Goal: Information Seeking & Learning: Learn about a topic

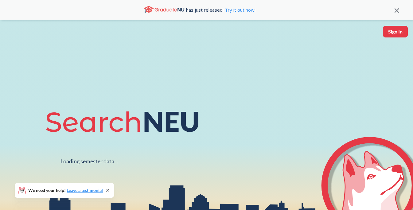
click at [397, 10] on icon at bounding box center [397, 10] width 5 height 5
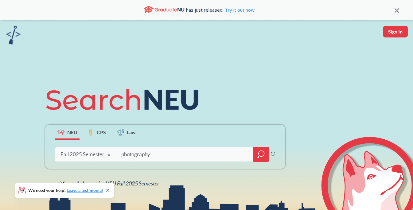
type input "photography"
click at [260, 153] on icon "magnifying glass" at bounding box center [260, 154] width 7 height 9
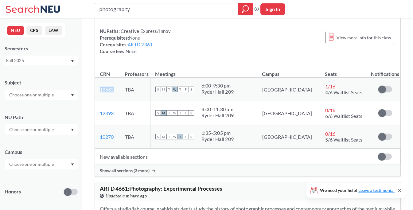
scroll to position [374, 0]
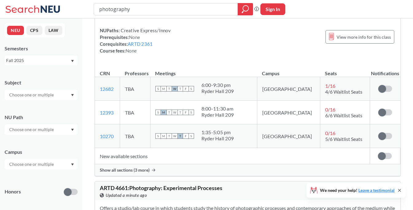
click at [250, 168] on div "Show all sections (3 more)" at bounding box center [247, 170] width 305 height 12
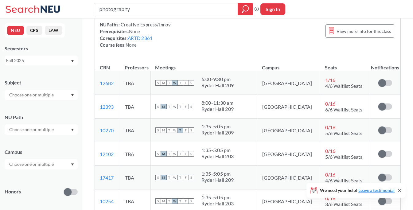
scroll to position [301, 0]
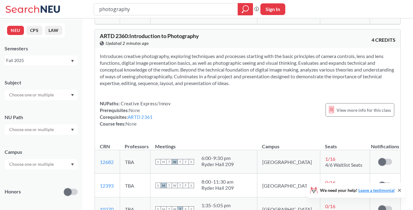
drag, startPoint x: 292, startPoint y: 120, endPoint x: 296, endPoint y: 119, distance: 4.4
click at [293, 119] on div "NUPaths: Creative Express/Innov Prerequisites: None Corequisites: ARTD 2361 Cou…" at bounding box center [248, 113] width 296 height 27
click at [348, 110] on span "View more info for this class" at bounding box center [363, 110] width 54 height 8
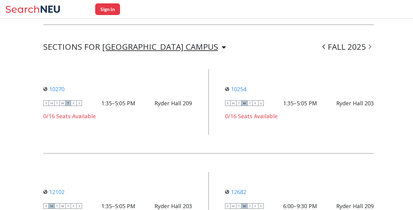
scroll to position [478, 0]
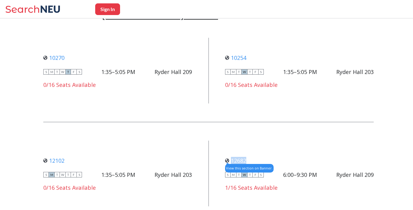
click at [233, 157] on div "12682 View this section on Banner." at bounding box center [299, 160] width 149 height 7
copy link "12682"
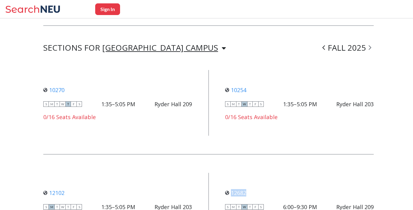
scroll to position [443, 0]
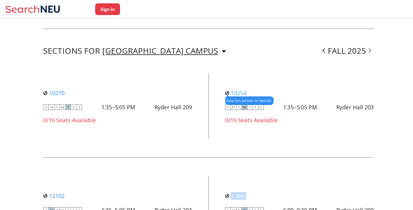
click at [242, 89] on link "10254" at bounding box center [235, 92] width 21 height 7
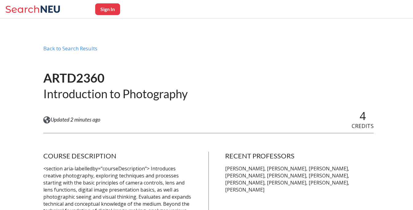
scroll to position [1, 0]
